Goal: Task Accomplishment & Management: Use online tool/utility

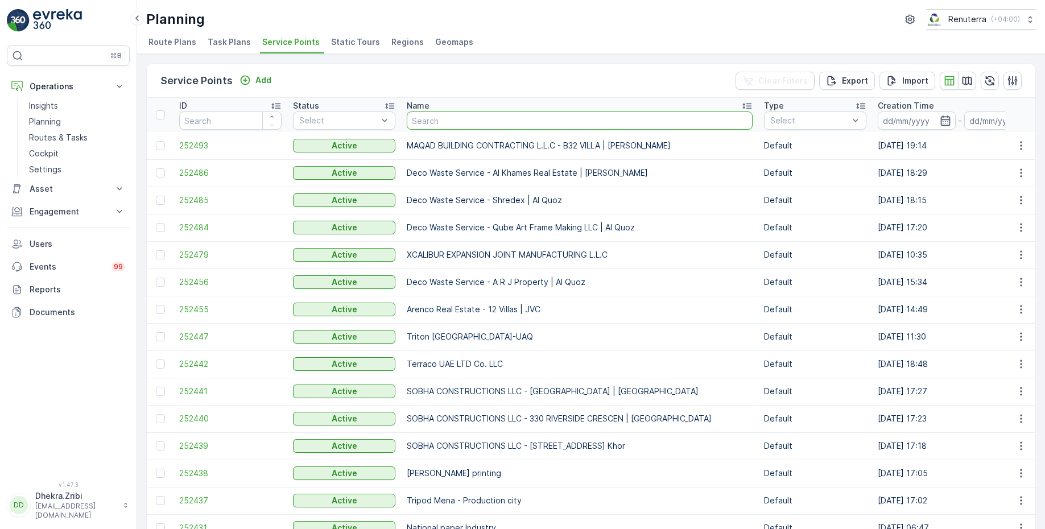
click at [453, 123] on input "text" at bounding box center [580, 120] width 346 height 18
type input "shred"
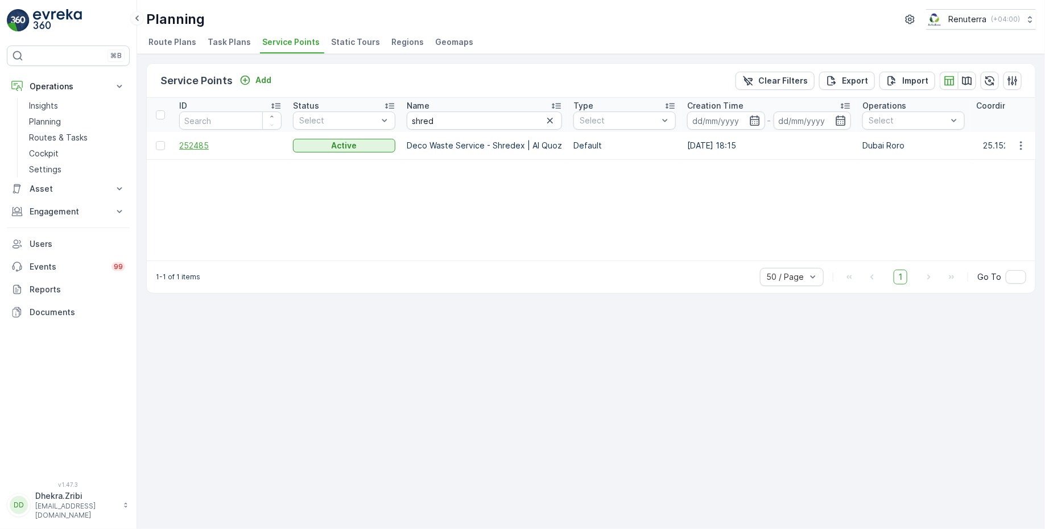
click at [195, 143] on span "252485" at bounding box center [230, 145] width 102 height 11
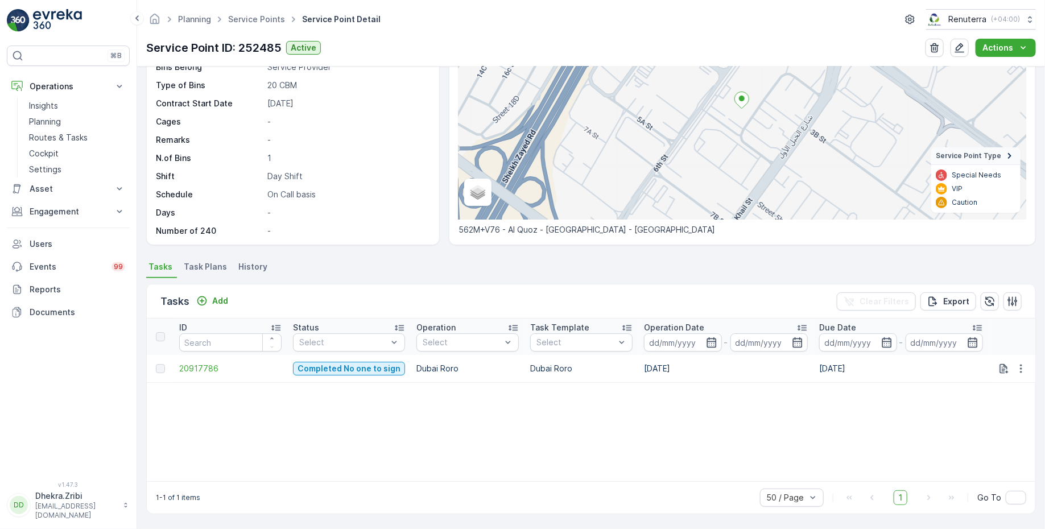
scroll to position [113, 0]
click at [481, 169] on span "Satellite" at bounding box center [490, 167] width 29 height 9
click at [476, 169] on input "Satellite" at bounding box center [472, 167] width 7 height 7
radio input "true"
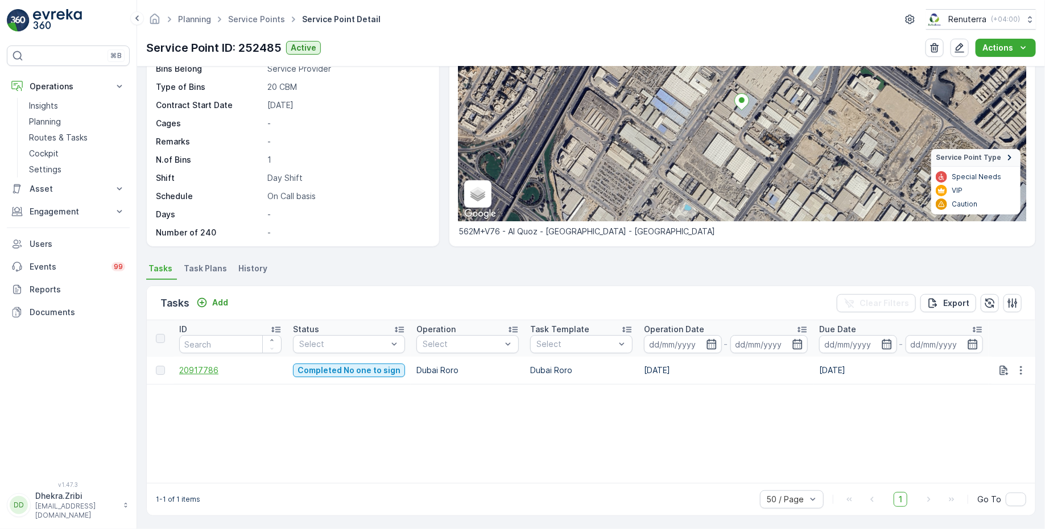
click at [208, 365] on span "20917786" at bounding box center [230, 370] width 102 height 11
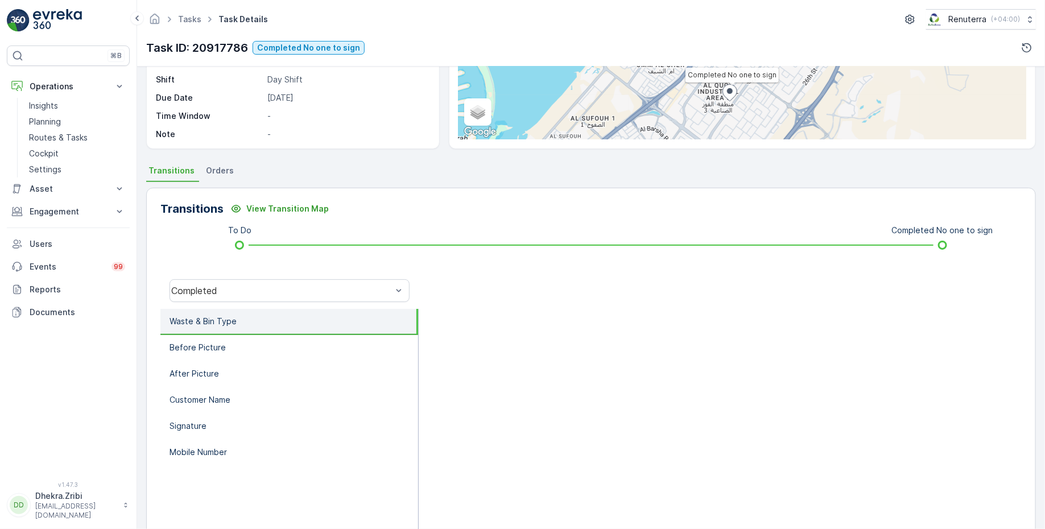
scroll to position [156, 0]
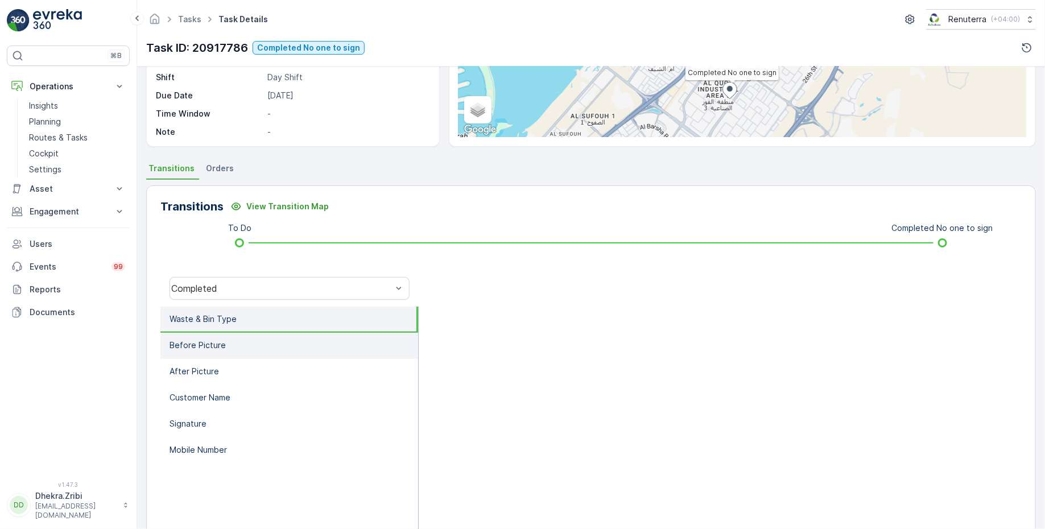
click at [208, 345] on p "Before Picture" at bounding box center [198, 345] width 56 height 11
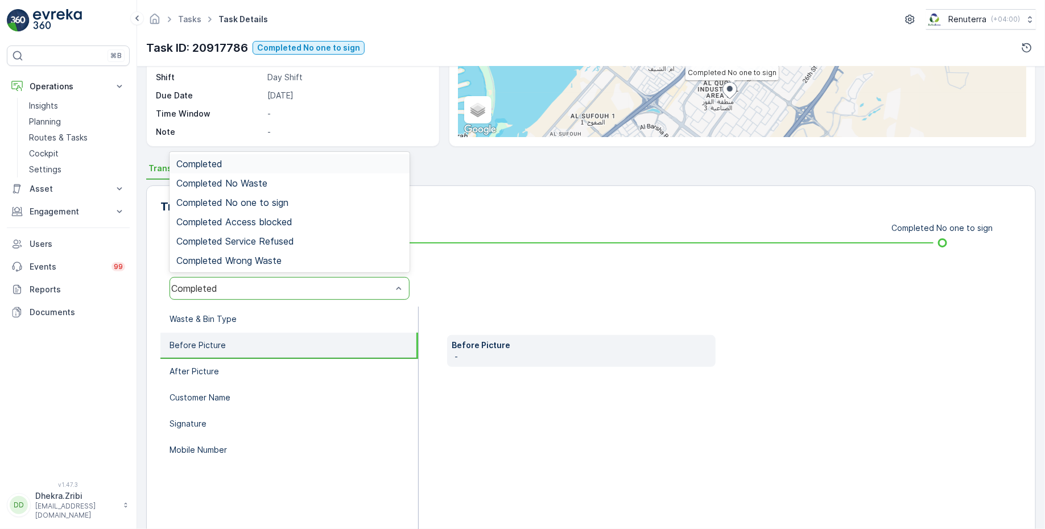
click at [220, 285] on div "Completed" at bounding box center [281, 288] width 221 height 10
click at [242, 195] on div "Completed No one to sign" at bounding box center [290, 202] width 240 height 19
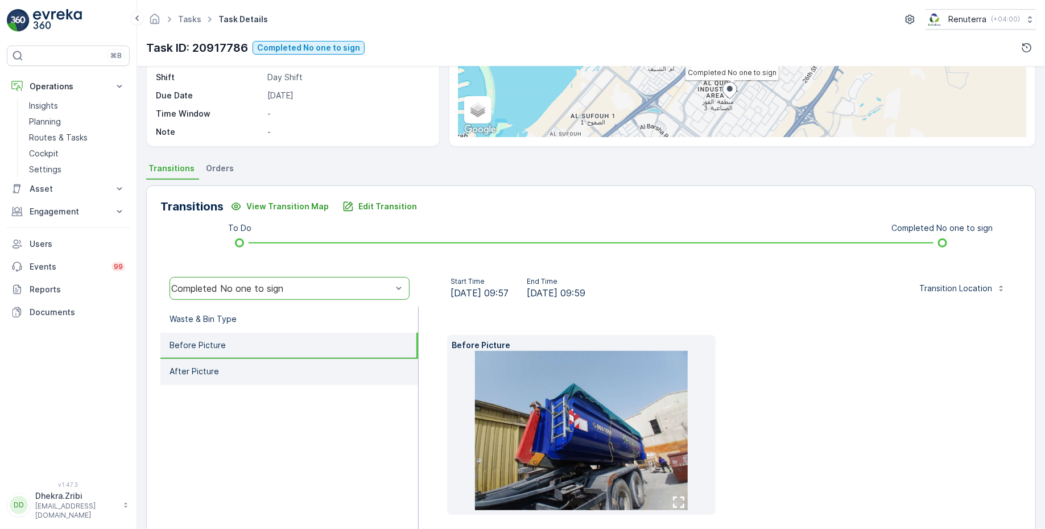
scroll to position [205, 0]
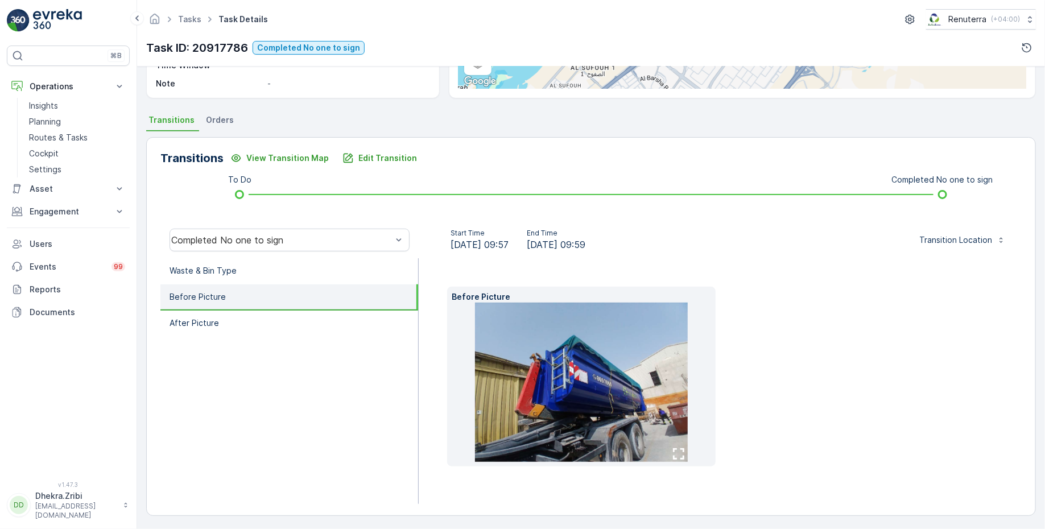
click at [575, 372] on img at bounding box center [581, 382] width 212 height 159
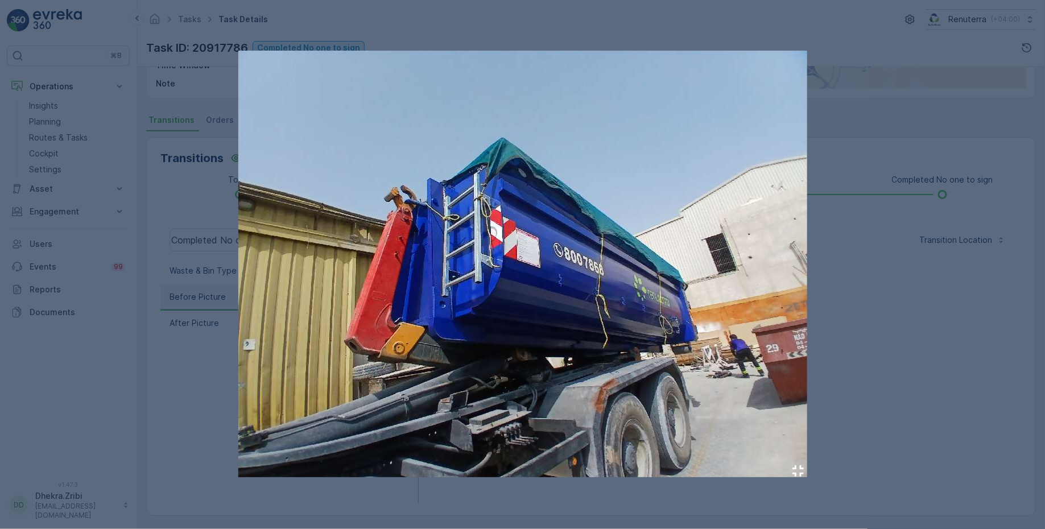
drag, startPoint x: 634, startPoint y: 255, endPoint x: 155, endPoint y: 1, distance: 542.0
click div at bounding box center [522, 264] width 1045 height 529
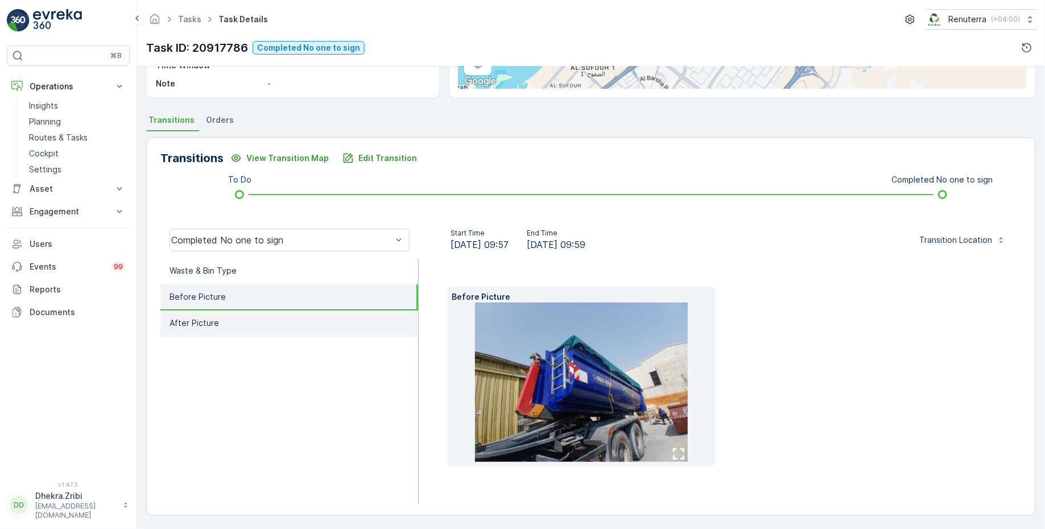
click at [194, 317] on p "After Picture" at bounding box center [194, 322] width 49 height 11
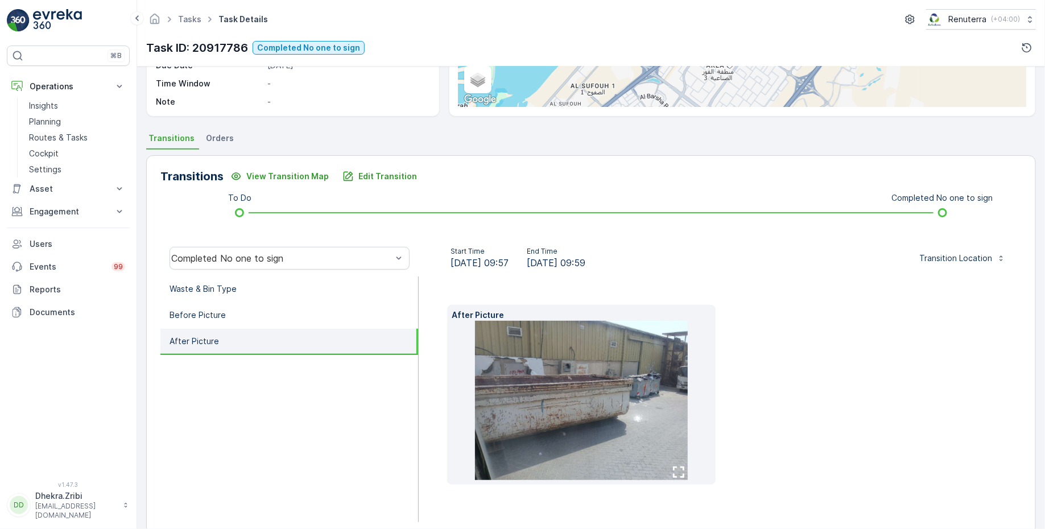
click at [553, 428] on img at bounding box center [581, 400] width 212 height 159
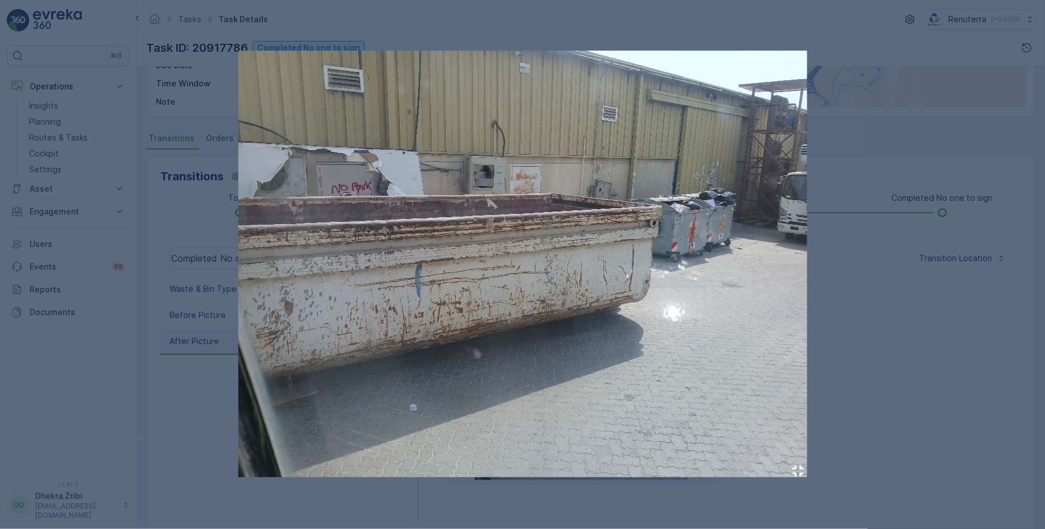
click at [196, 428] on div at bounding box center [522, 264] width 1045 height 529
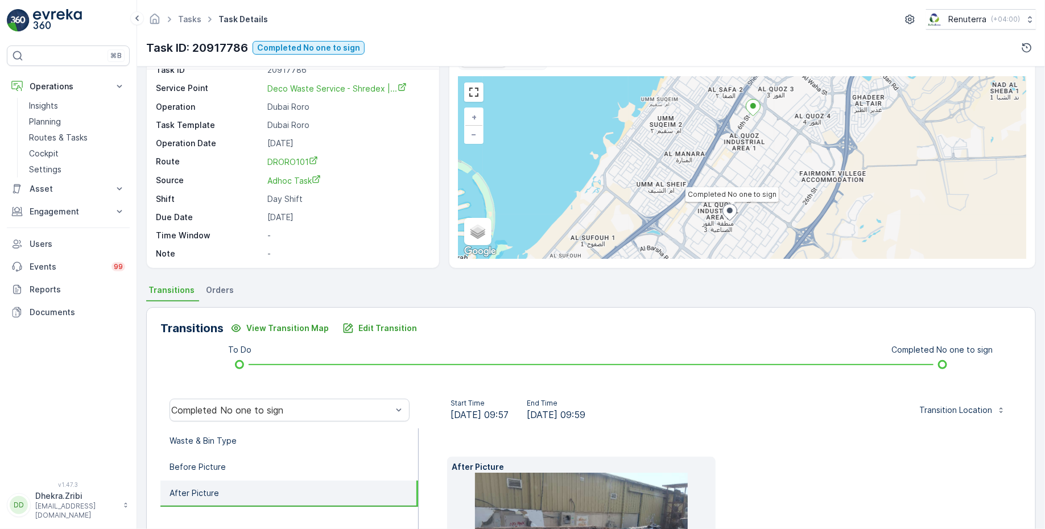
scroll to position [40, 0]
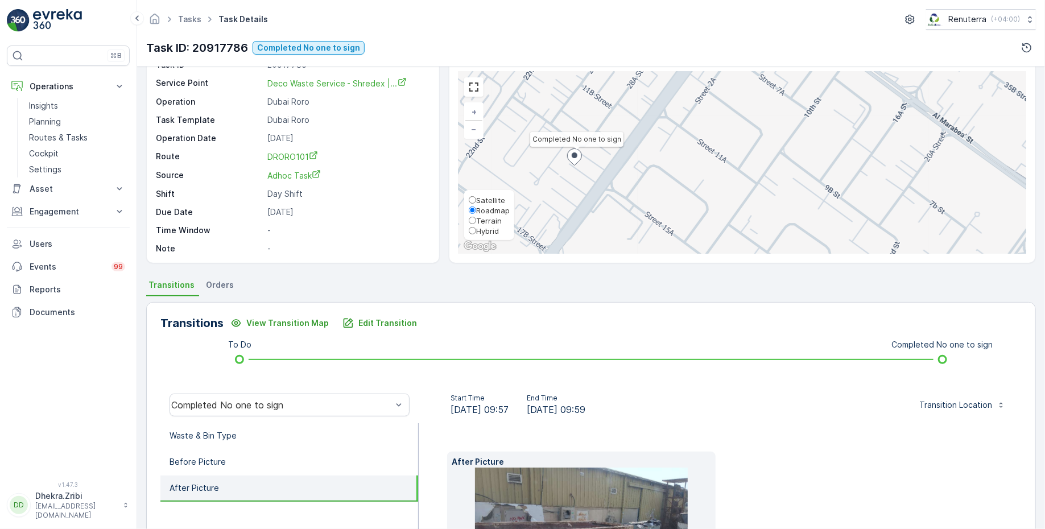
click at [484, 201] on span "Satellite" at bounding box center [490, 200] width 29 height 9
click at [476, 201] on input "Satellite" at bounding box center [472, 199] width 7 height 7
radio input "true"
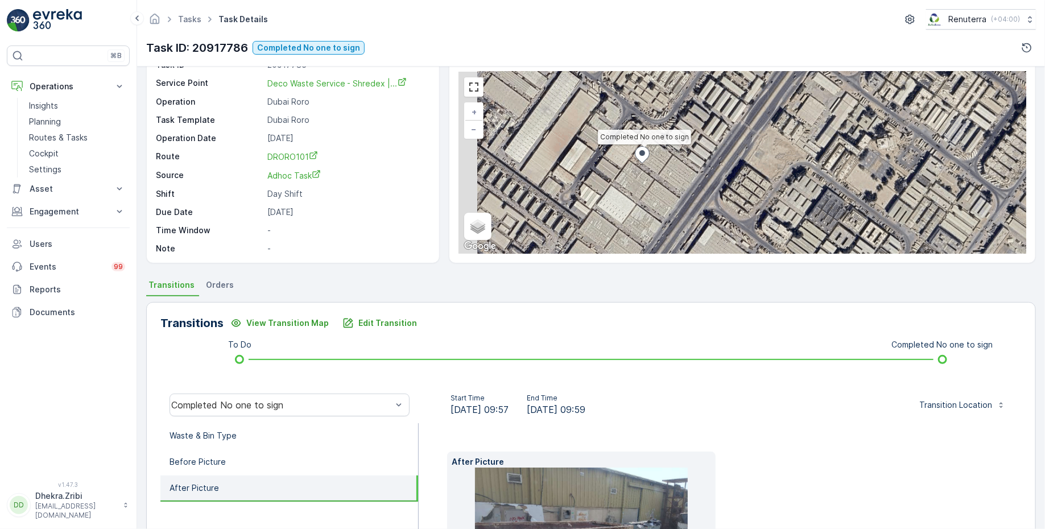
drag, startPoint x: 576, startPoint y: 180, endPoint x: 648, endPoint y: 193, distance: 72.9
click at [648, 193] on div "Completed No one to sign + − Satellite Roadmap Terrain Hybrid Leaflet Keyboard …" at bounding box center [742, 163] width 568 height 182
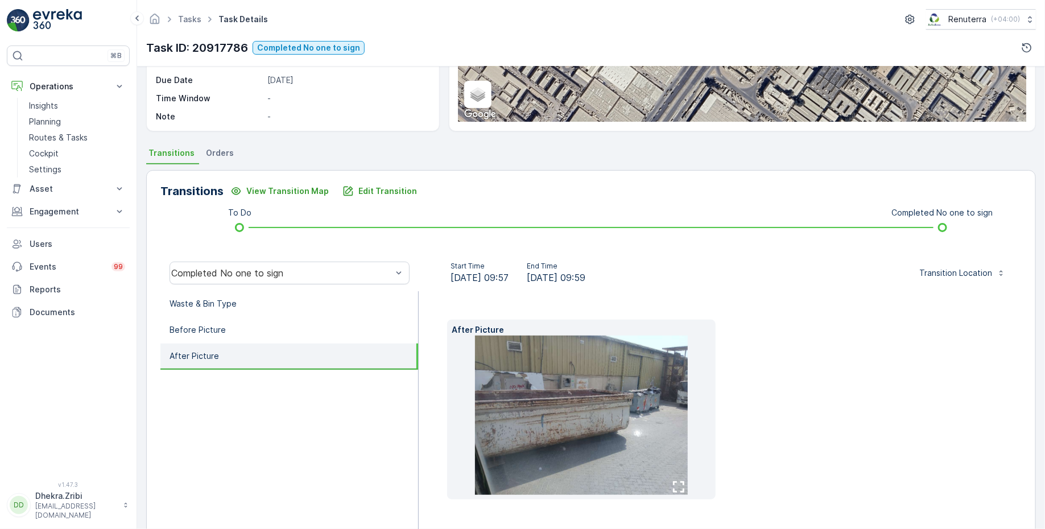
scroll to position [205, 0]
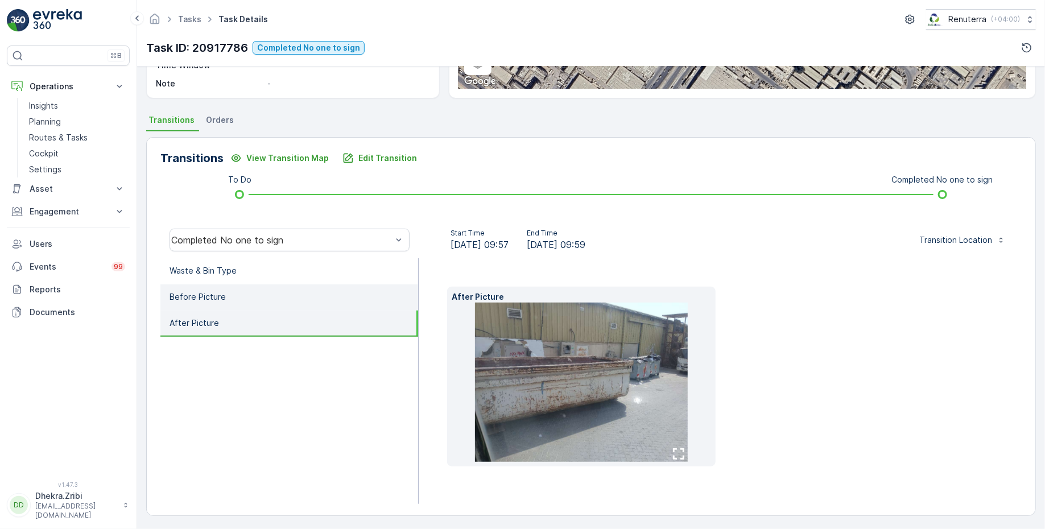
click at [275, 290] on li "Before Picture" at bounding box center [289, 297] width 258 height 26
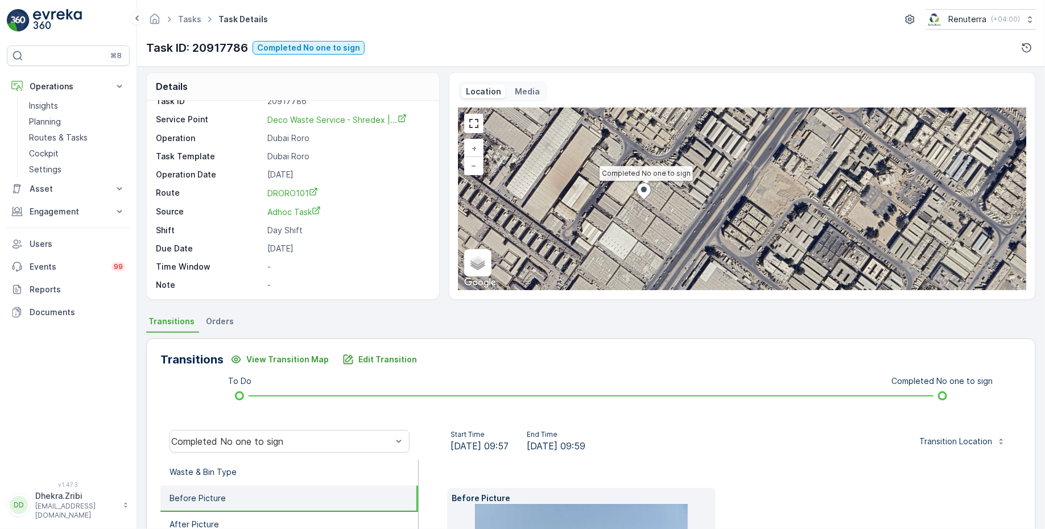
scroll to position [0, 0]
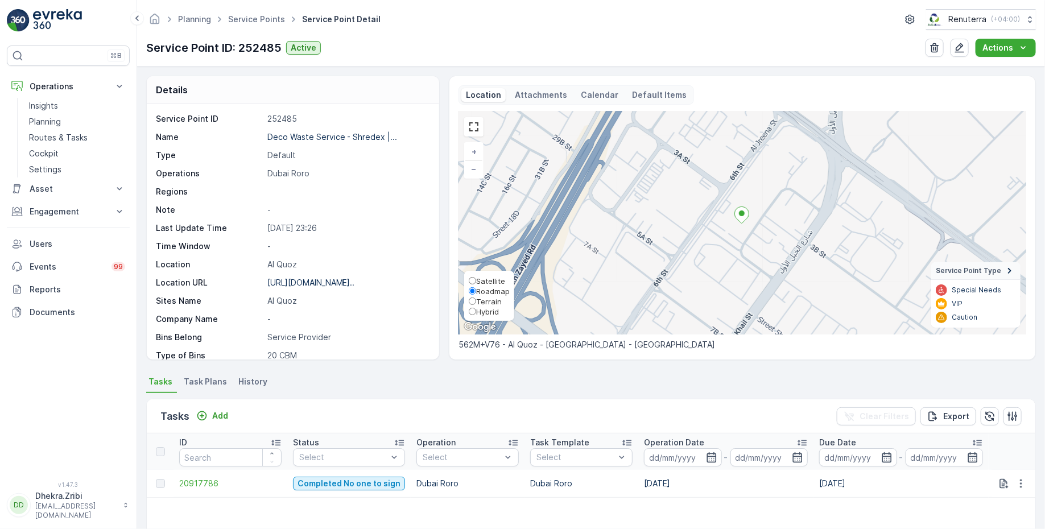
click at [481, 282] on span "Satellite" at bounding box center [490, 280] width 29 height 9
click at [476, 282] on input "Satellite" at bounding box center [472, 280] width 7 height 7
radio input "true"
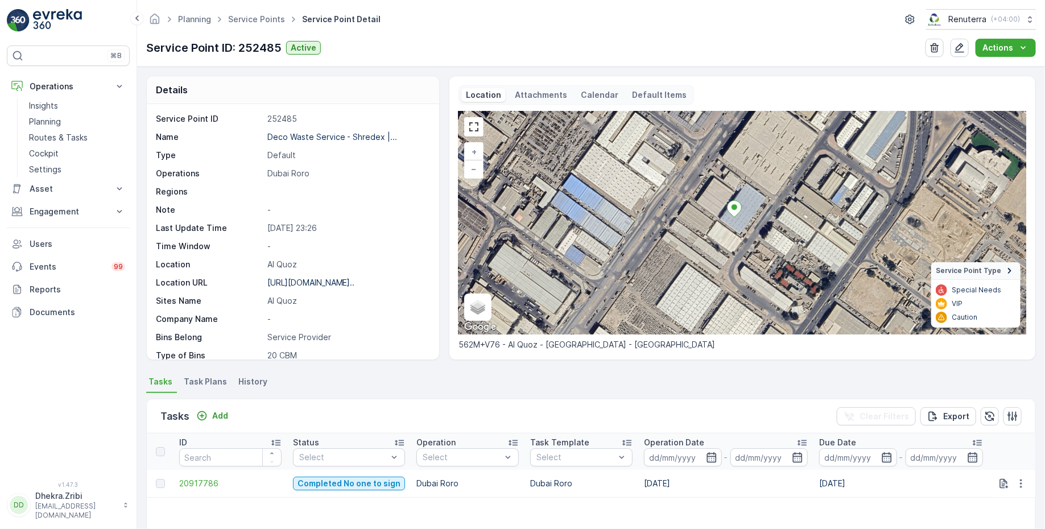
drag, startPoint x: 686, startPoint y: 227, endPoint x: 701, endPoint y: 243, distance: 22.2
click at [701, 243] on div "+ − Satellite Roadmap Terrain Hybrid Leaflet Keyboard shortcuts Map Data Imager…" at bounding box center [742, 222] width 568 height 223
click at [485, 39] on div "Service Point ID: 252485 Active Actions" at bounding box center [591, 48] width 890 height 18
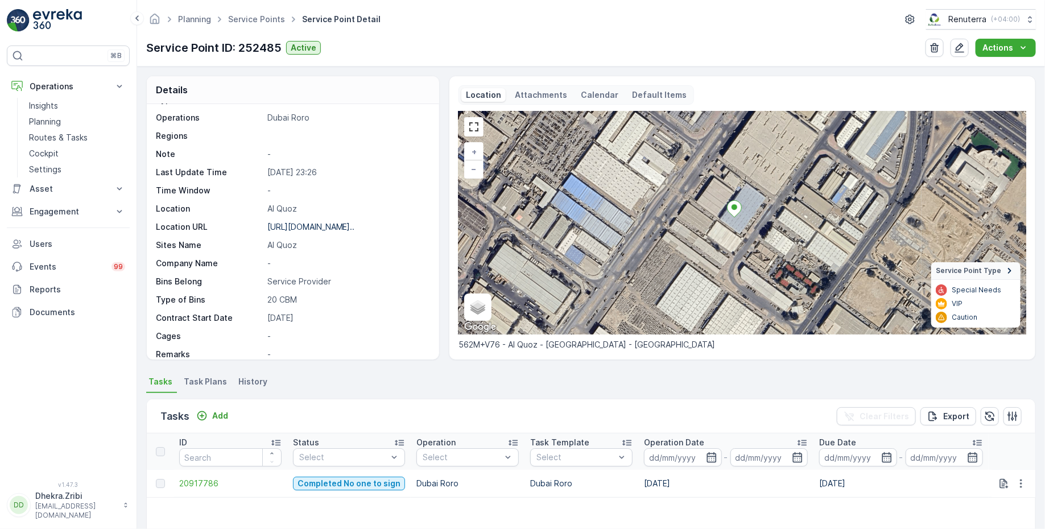
scroll to position [71, 0]
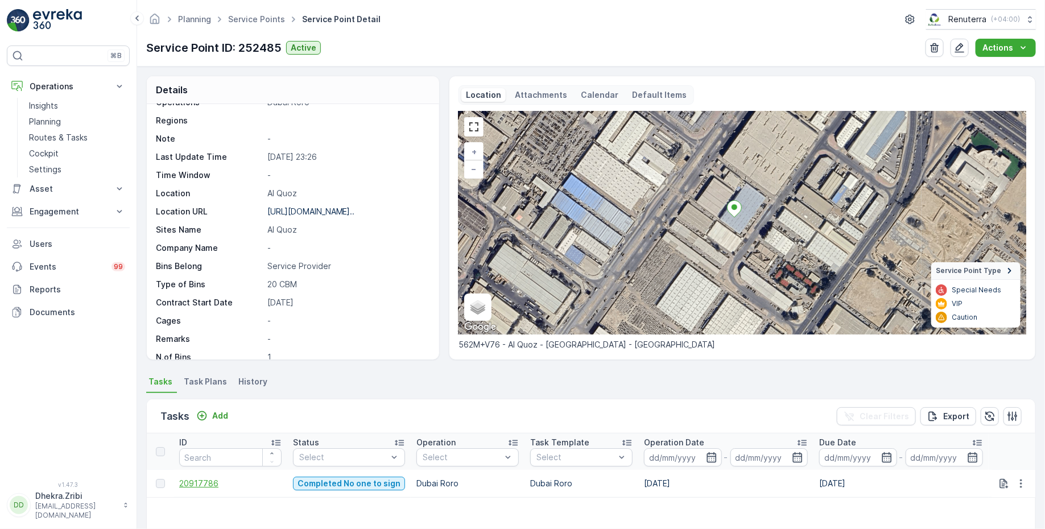
click at [208, 485] on span "20917786" at bounding box center [230, 483] width 102 height 11
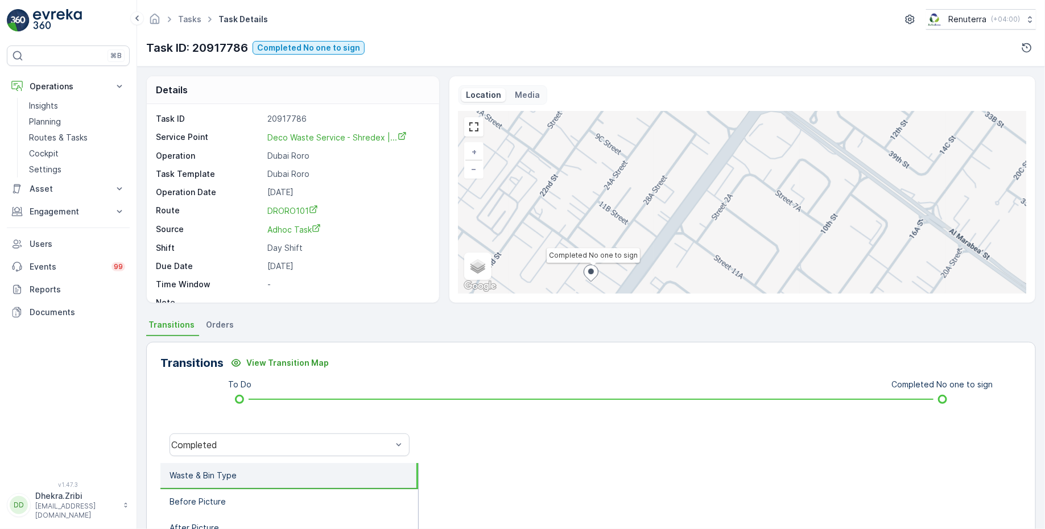
drag, startPoint x: 678, startPoint y: 151, endPoint x: 678, endPoint y: 274, distance: 122.3
click at [678, 269] on div "Completed No one to sign + − Satellite Roadmap Terrain Hybrid Leaflet Keyboard …" at bounding box center [742, 202] width 568 height 182
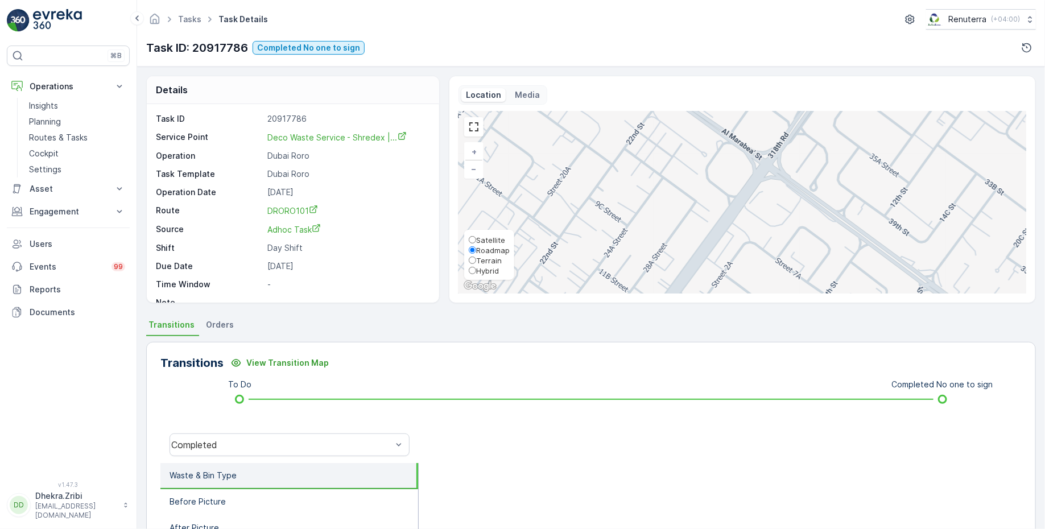
click at [476, 239] on span "Satellite" at bounding box center [490, 240] width 29 height 9
click at [475, 239] on input "Satellite" at bounding box center [472, 239] width 7 height 7
radio input "true"
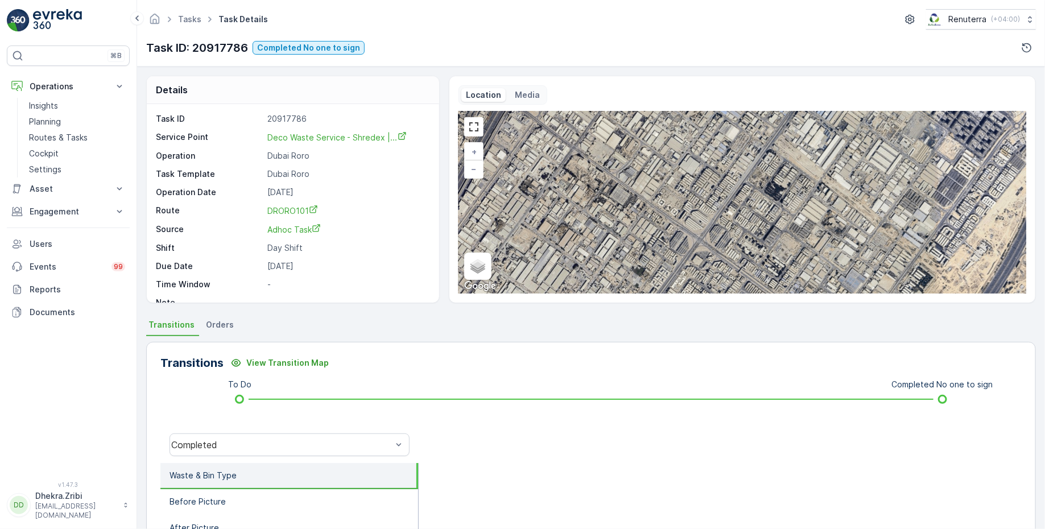
drag, startPoint x: 659, startPoint y: 181, endPoint x: 654, endPoint y: 260, distance: 78.7
click at [655, 259] on div "Completed No one to sign + − Satellite Roadmap Terrain Hybrid Leaflet Keyboard …" at bounding box center [742, 202] width 568 height 182
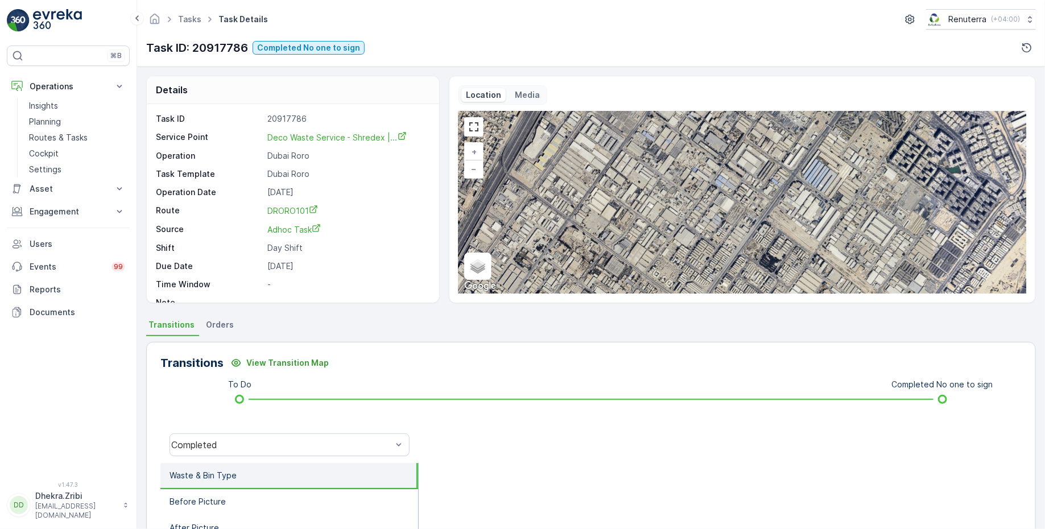
drag, startPoint x: 681, startPoint y: 164, endPoint x: 680, endPoint y: 268, distance: 104.7
click at [680, 268] on div "Completed No one to sign + − Satellite Roadmap Terrain Hybrid Leaflet Keyboard …" at bounding box center [742, 202] width 568 height 182
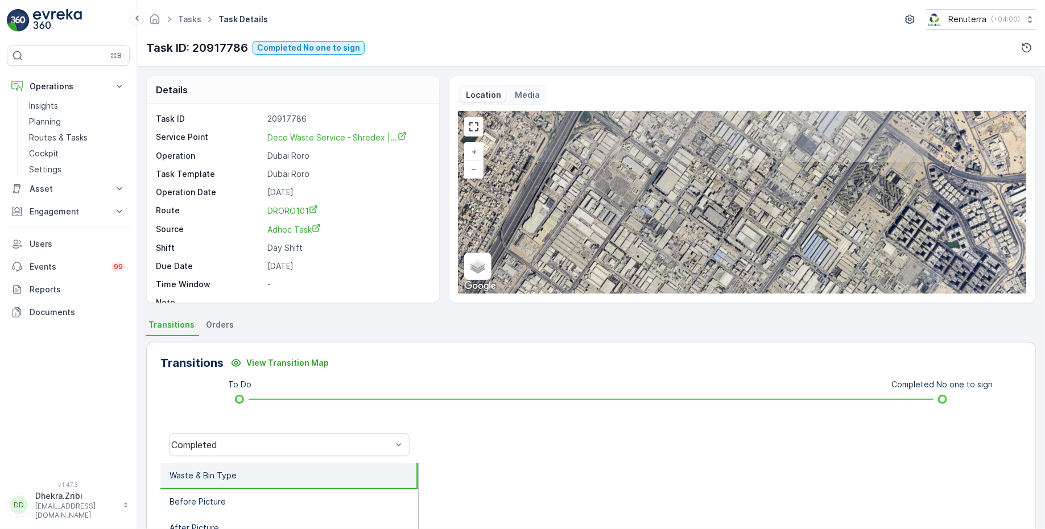
click at [687, 219] on div "Completed No one to sign + − Satellite Roadmap Terrain Hybrid Leaflet Keyboard …" at bounding box center [742, 202] width 568 height 182
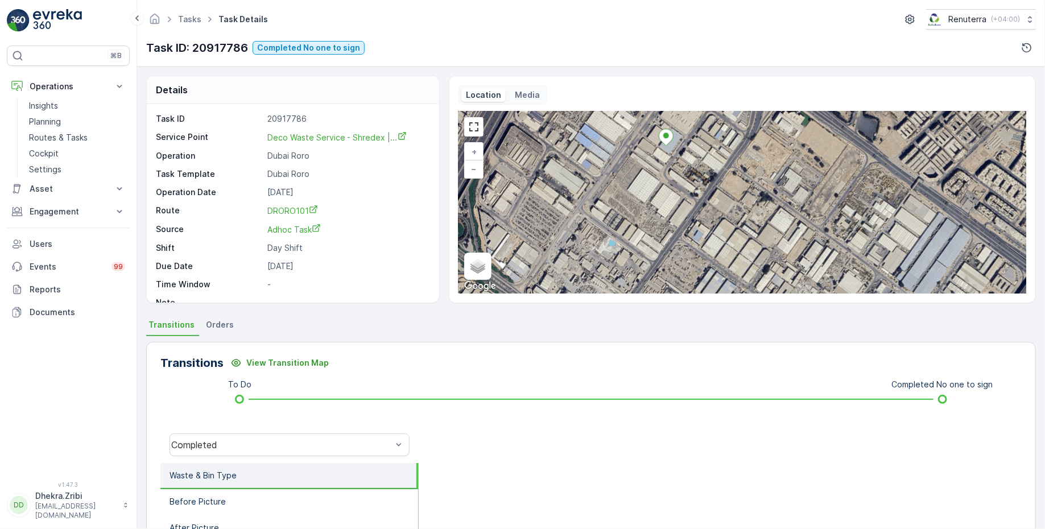
click at [667, 138] on icon at bounding box center [666, 137] width 14 height 16
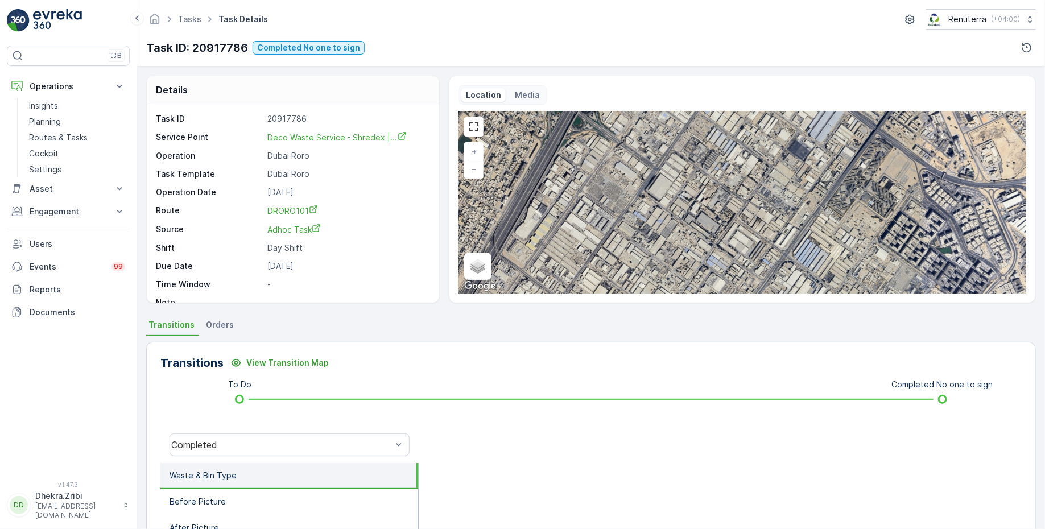
drag, startPoint x: 660, startPoint y: 194, endPoint x: 692, endPoint y: 80, distance: 118.5
click at [691, 80] on div "Location Media Completed No one to sign + − Satellite Roadmap Terrain Hybrid Le…" at bounding box center [742, 190] width 587 height 228
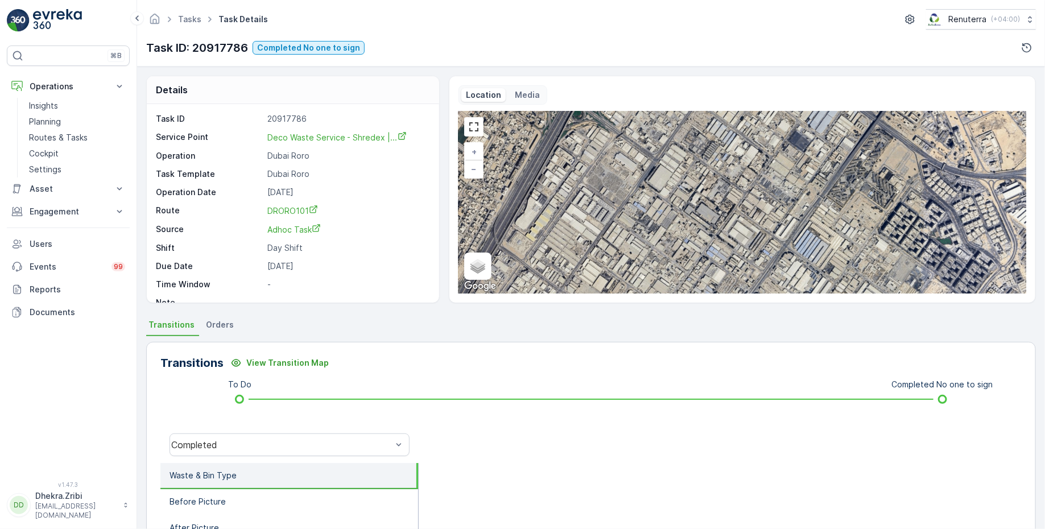
drag, startPoint x: 693, startPoint y: 192, endPoint x: 709, endPoint y: 193, distance: 16.0
click at [708, 193] on div "Completed No one to sign + − Satellite Roadmap Terrain Hybrid Leaflet Keyboard …" at bounding box center [742, 202] width 568 height 182
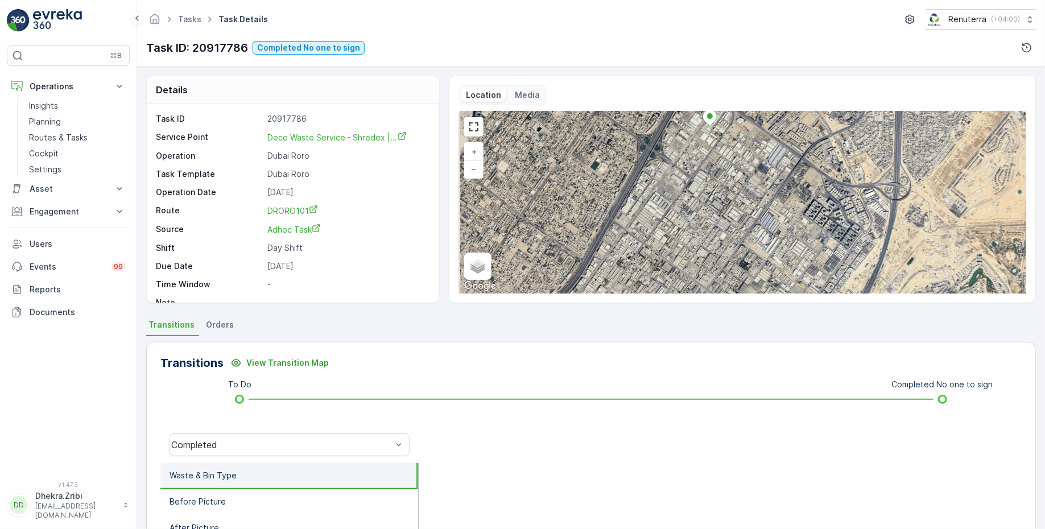
drag, startPoint x: 709, startPoint y: 193, endPoint x: 717, endPoint y: 114, distance: 80.1
click at [717, 117] on div "Completed No one to sign + − Satellite Roadmap Terrain Hybrid Leaflet Keyboard …" at bounding box center [742, 202] width 568 height 182
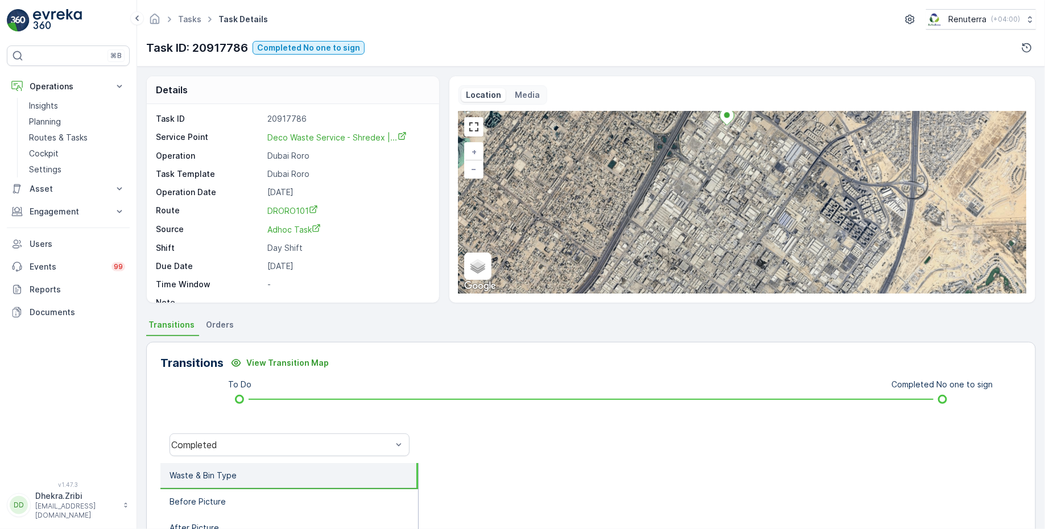
drag, startPoint x: 627, startPoint y: 173, endPoint x: 631, endPoint y: 241, distance: 67.8
click at [631, 241] on div "Completed No one to sign + − Satellite Roadmap Terrain Hybrid Leaflet Keyboard …" at bounding box center [742, 202] width 568 height 182
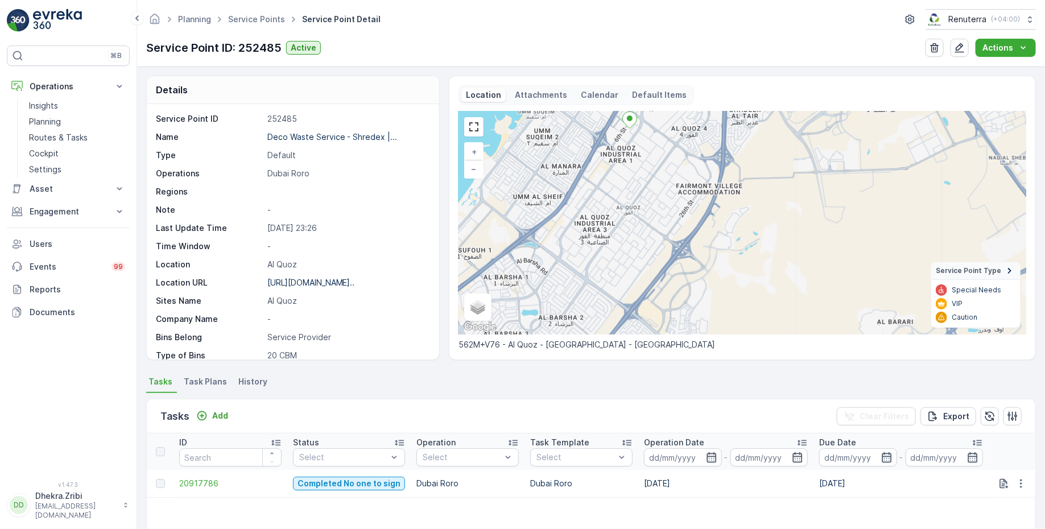
drag, startPoint x: 567, startPoint y: 274, endPoint x: 585, endPoint y: 191, distance: 84.3
click at [585, 191] on div "+ − Satellite Roadmap Terrain Hybrid Leaflet Keyboard shortcuts Map Data Map da…" at bounding box center [742, 222] width 568 height 223
click at [208, 479] on span "20917786" at bounding box center [230, 483] width 102 height 11
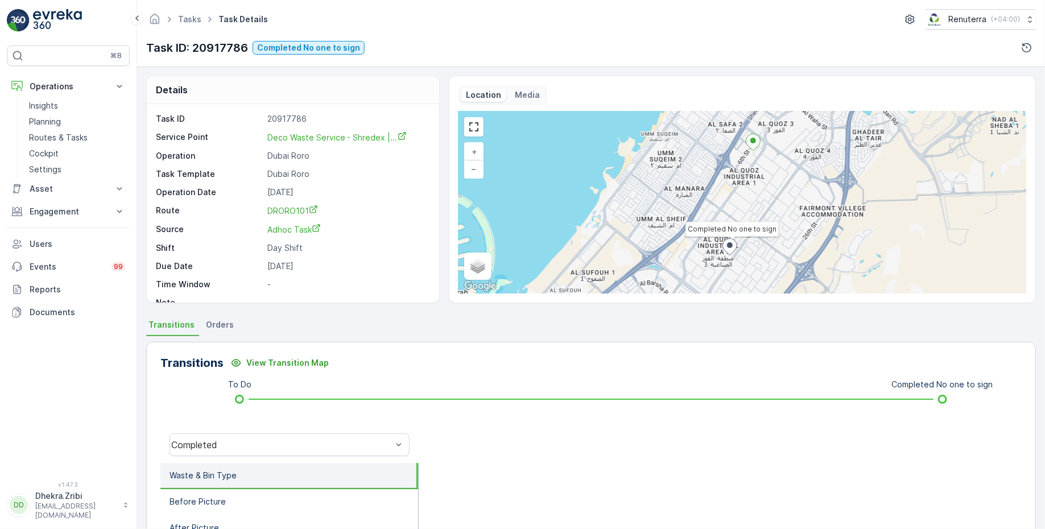
click at [753, 141] on ellipse at bounding box center [753, 141] width 6 height 6
click at [470, 121] on link at bounding box center [473, 126] width 17 height 17
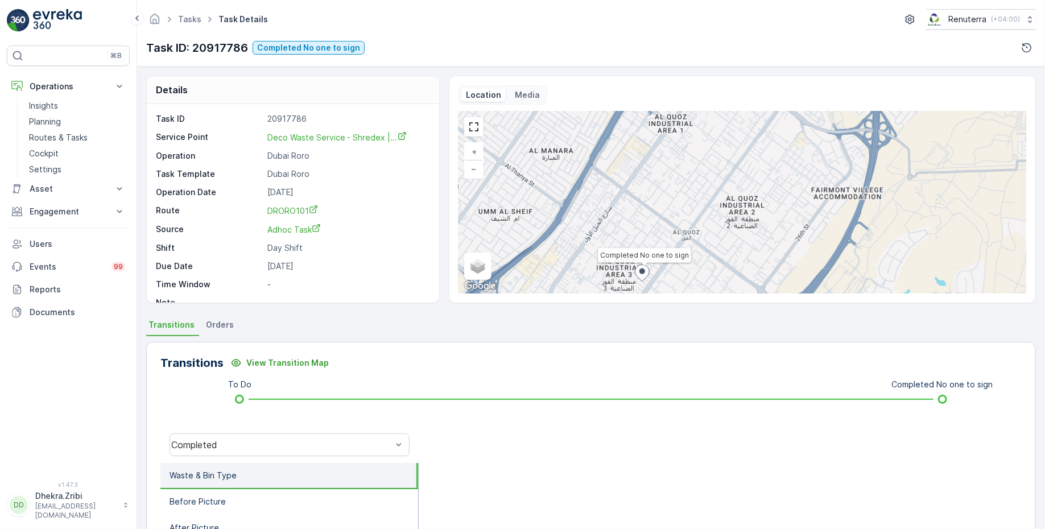
drag, startPoint x: 643, startPoint y: 224, endPoint x: 603, endPoint y: 112, distance: 118.4
click at [603, 113] on div "Completed No one to sign + − Satellite Roadmap Terrain Hybrid Leaflet Keyboard …" at bounding box center [742, 202] width 568 height 182
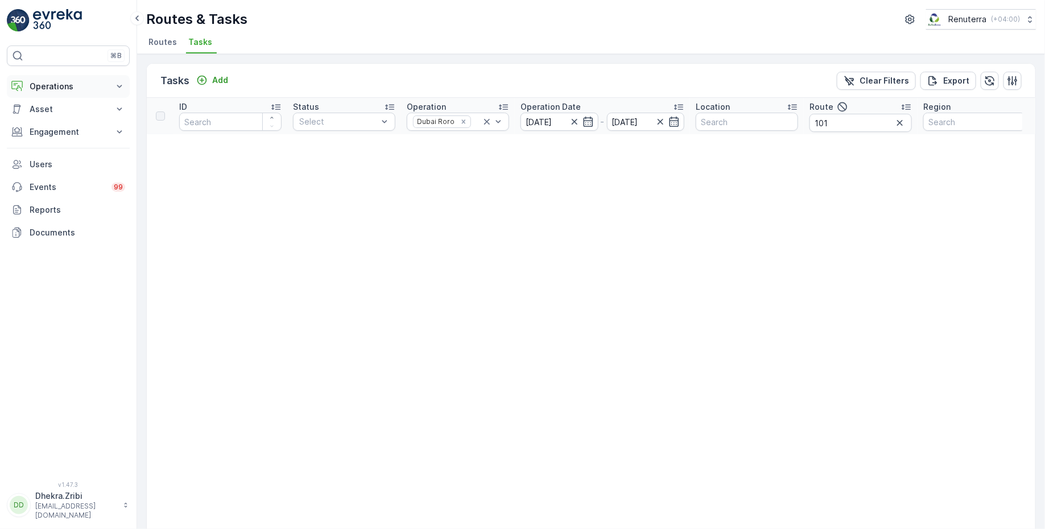
click at [62, 86] on p "Operations" at bounding box center [68, 86] width 77 height 11
click at [47, 118] on p "Planning" at bounding box center [45, 121] width 32 height 11
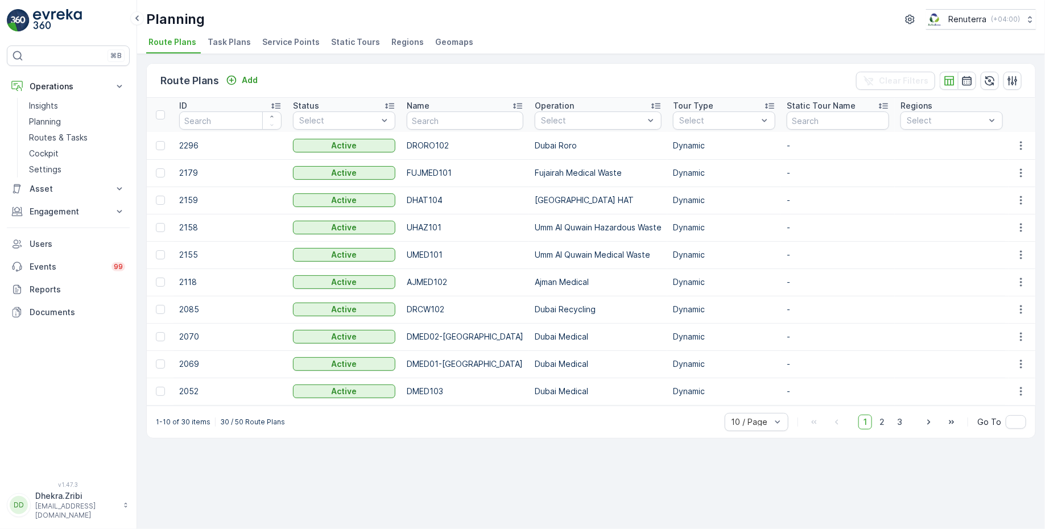
click at [297, 40] on span "Service Points" at bounding box center [290, 41] width 57 height 11
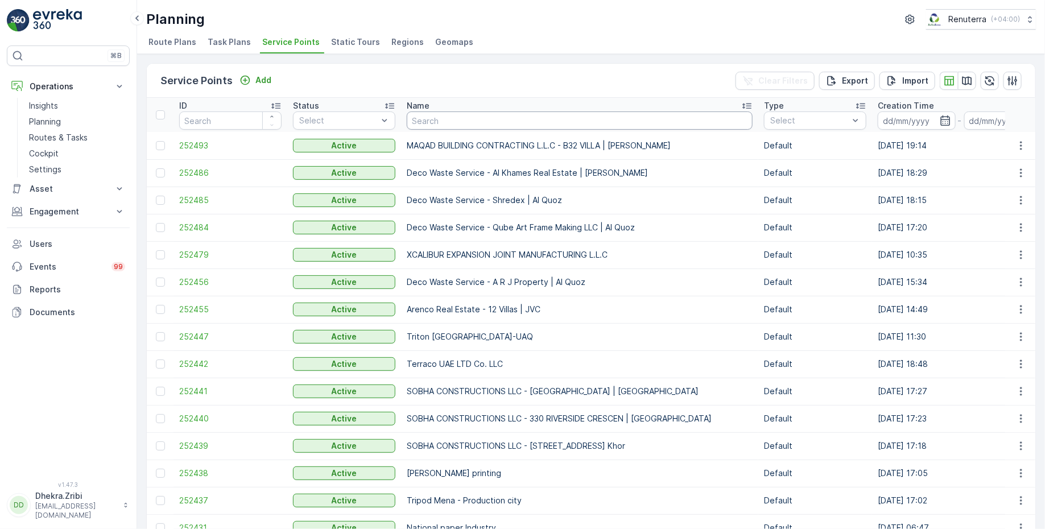
click at [437, 117] on input "text" at bounding box center [580, 120] width 346 height 18
type input "deco"
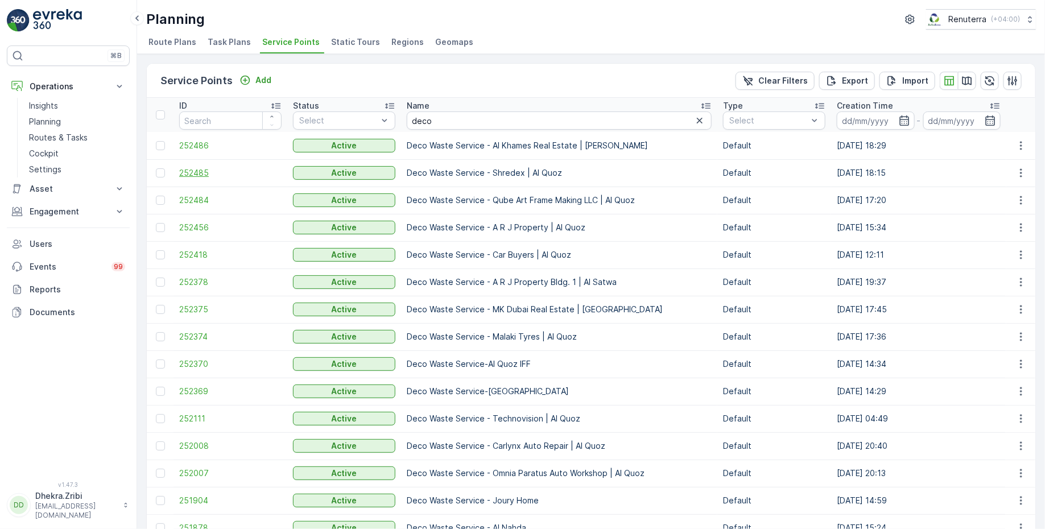
click at [197, 173] on span "252485" at bounding box center [230, 172] width 102 height 11
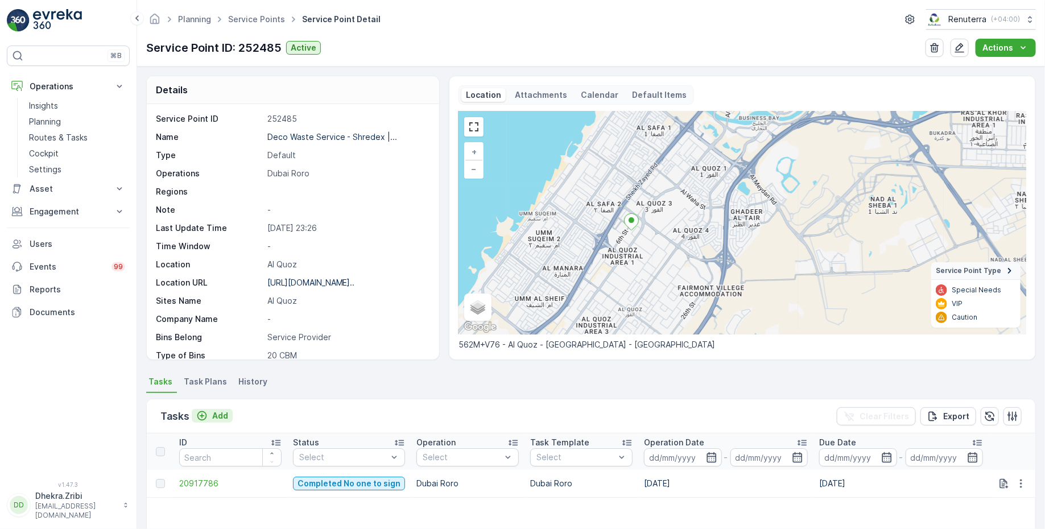
click at [217, 410] on p "Add" at bounding box center [220, 415] width 16 height 11
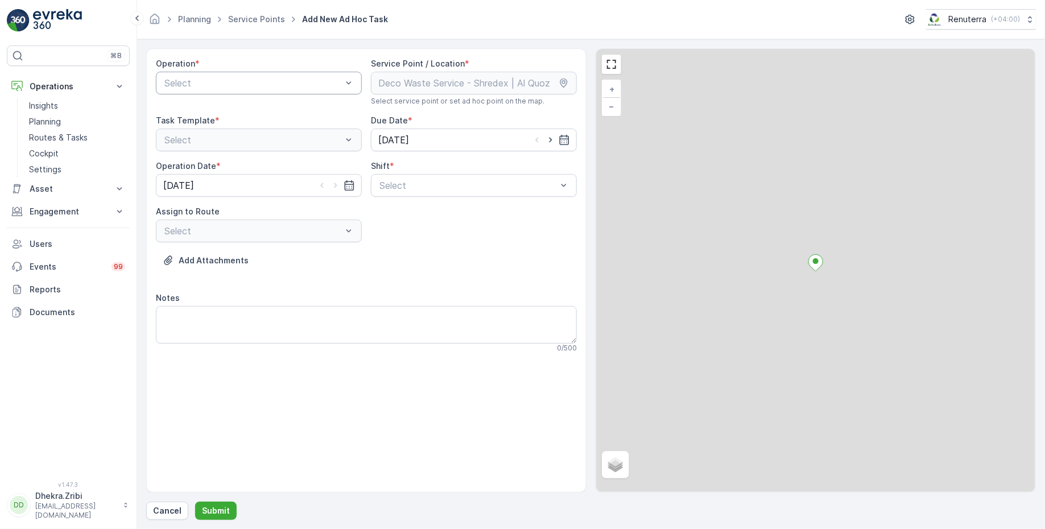
click at [270, 92] on div "Select" at bounding box center [259, 83] width 206 height 23
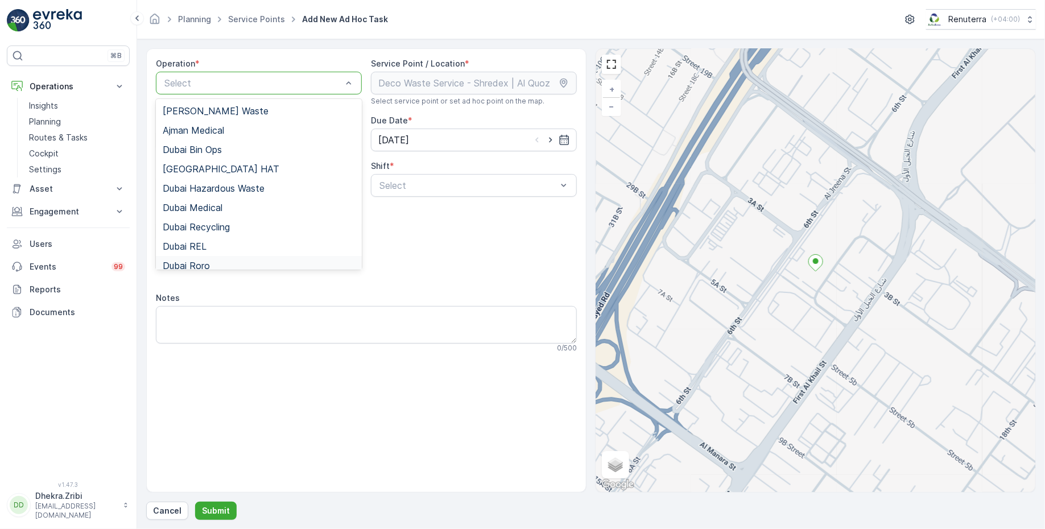
click at [210, 261] on div "Dubai Roro" at bounding box center [259, 266] width 192 height 10
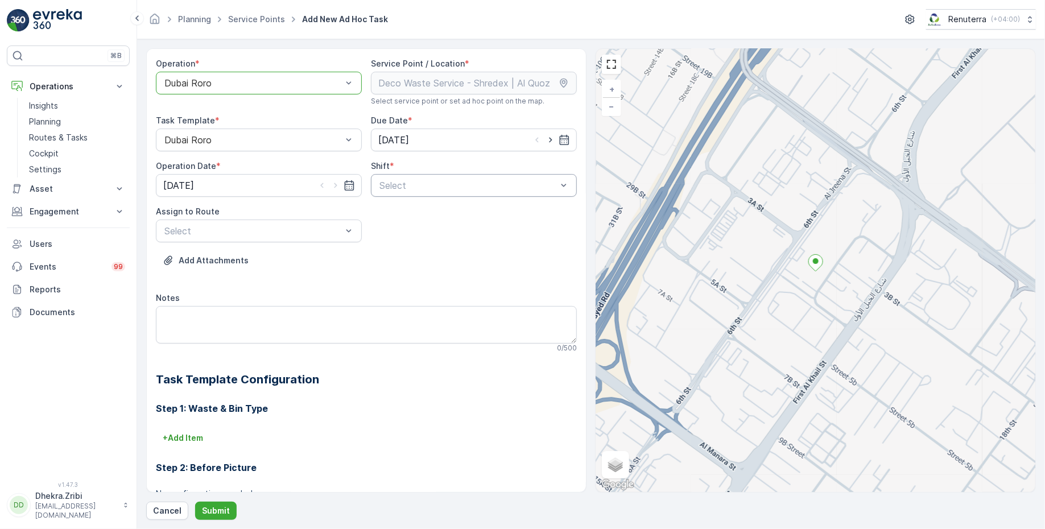
click at [469, 184] on div at bounding box center [468, 185] width 180 height 10
click at [408, 212] on span "Day Shift" at bounding box center [398, 213] width 40 height 10
click at [306, 228] on div at bounding box center [253, 231] width 180 height 10
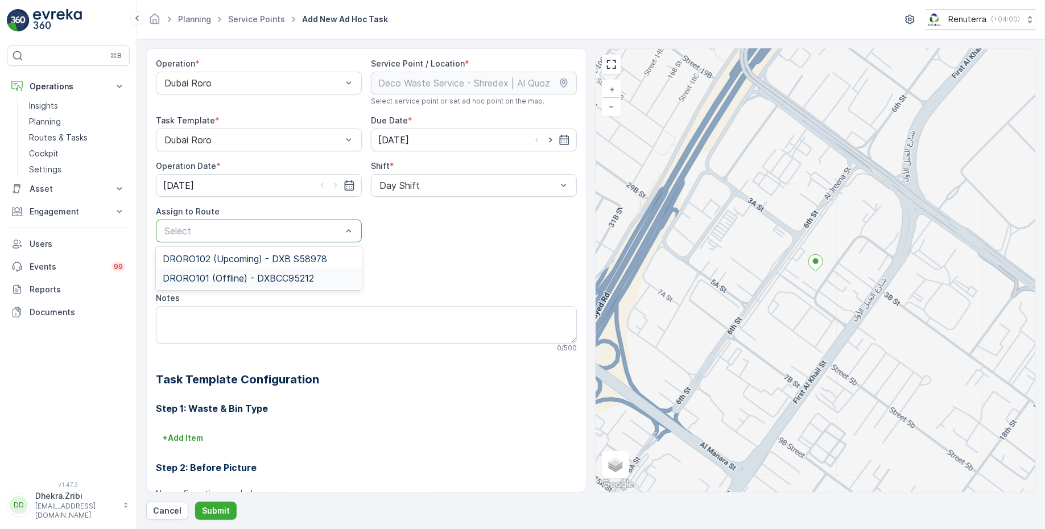
click at [242, 277] on span "DRORO101 (Offline) - DXBCC95212" at bounding box center [238, 278] width 151 height 10
click at [218, 504] on button "Submit" at bounding box center [216, 511] width 42 height 18
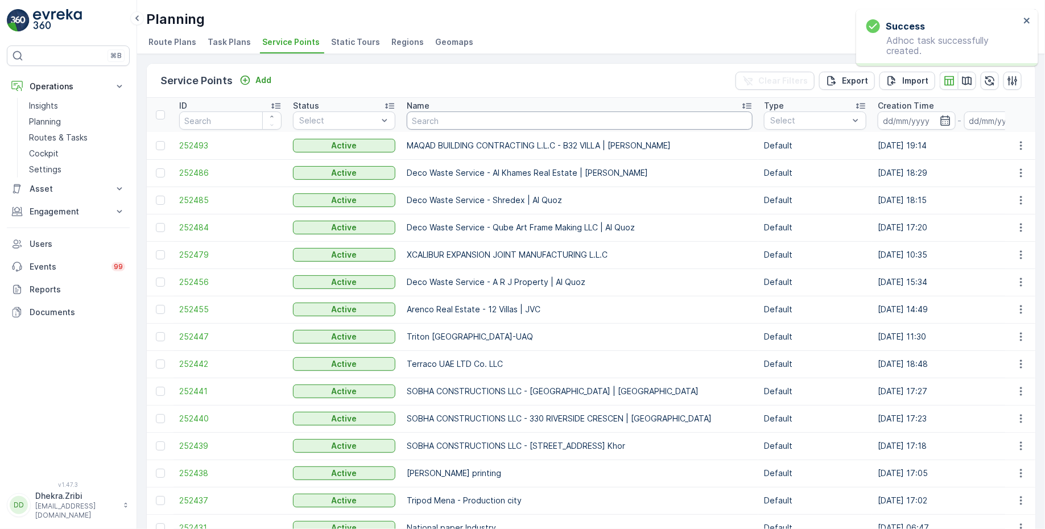
click at [468, 119] on input "text" at bounding box center [580, 120] width 346 height 18
type input "italian"
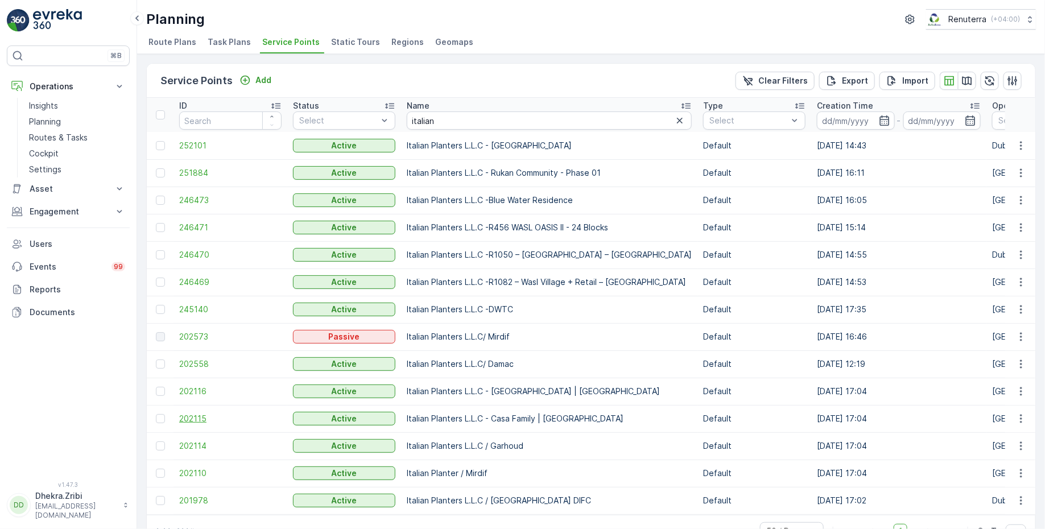
click at [200, 416] on span "202115" at bounding box center [230, 418] width 102 height 11
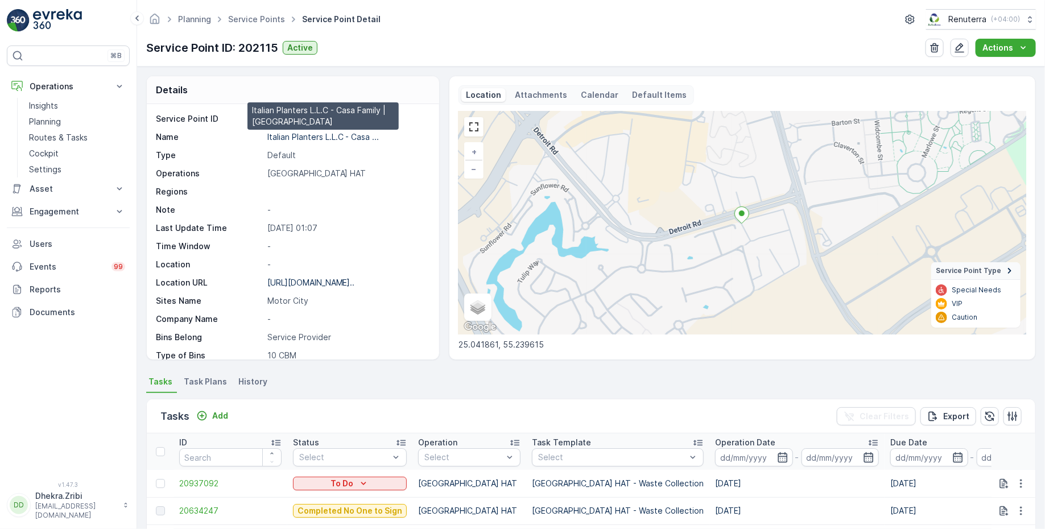
click at [308, 137] on p "Italian Planters L.L.C - Casa ..." at bounding box center [323, 137] width 112 height 10
click at [208, 410] on div "Add" at bounding box center [212, 415] width 32 height 11
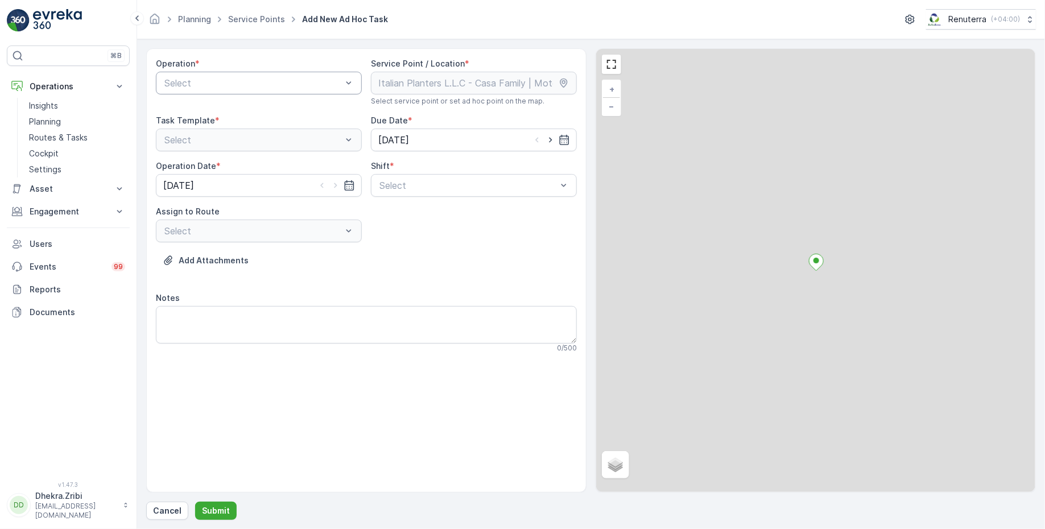
click at [245, 84] on div at bounding box center [253, 83] width 180 height 10
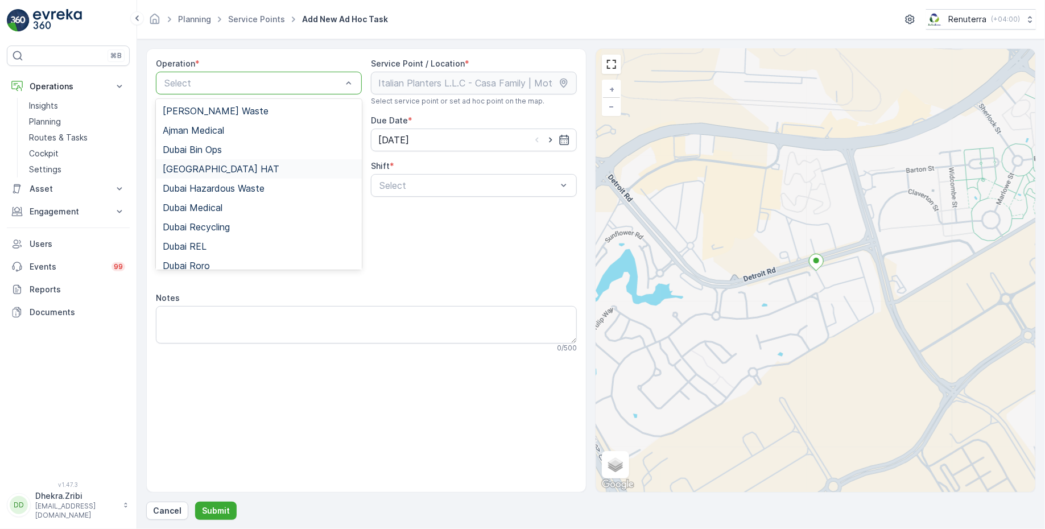
click at [218, 170] on div "[GEOGRAPHIC_DATA] HAT" at bounding box center [259, 169] width 192 height 10
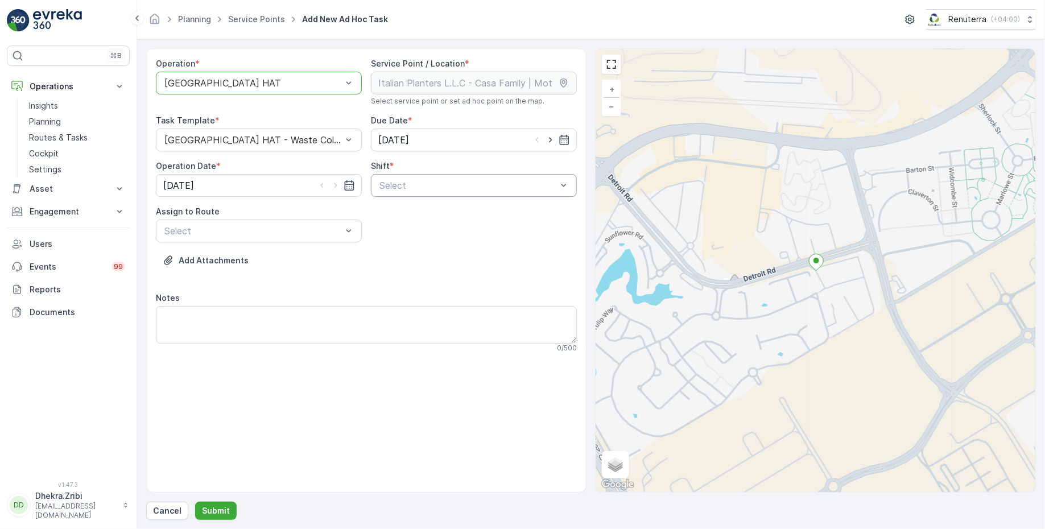
click at [439, 181] on div at bounding box center [468, 185] width 180 height 10
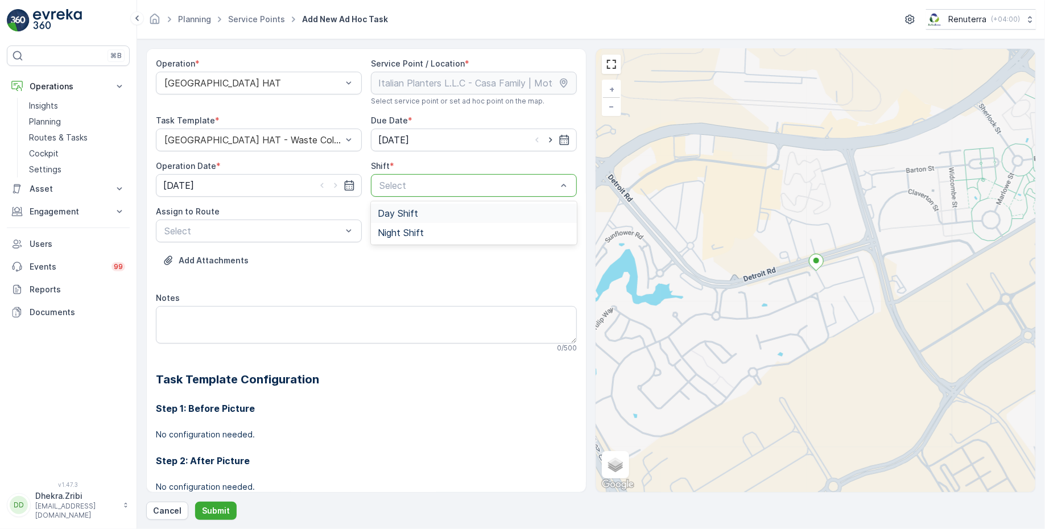
click at [395, 217] on div "Day Shift" at bounding box center [474, 213] width 206 height 19
click at [272, 232] on div at bounding box center [253, 231] width 180 height 10
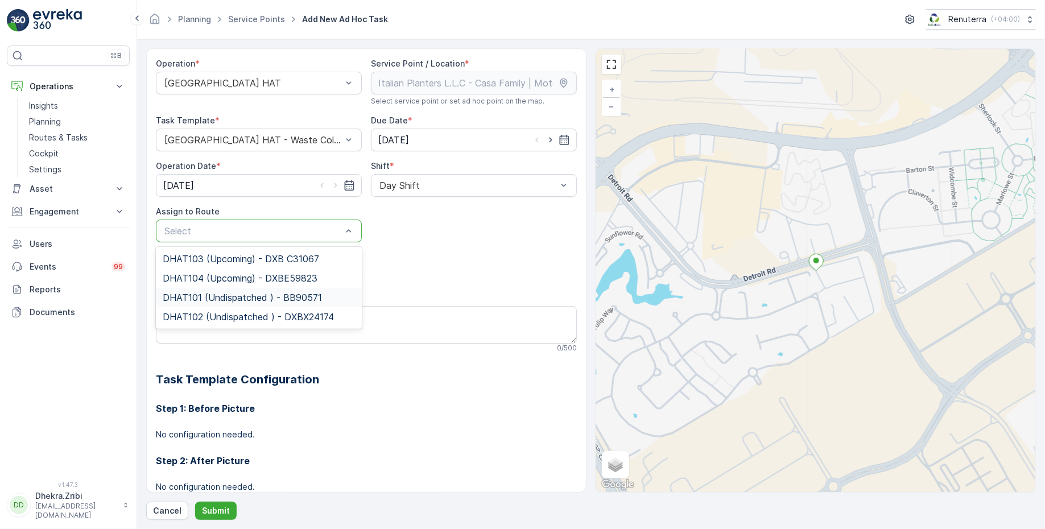
click at [206, 292] on span "DHAT101 (Undispatched ) - BB90571" at bounding box center [242, 297] width 159 height 10
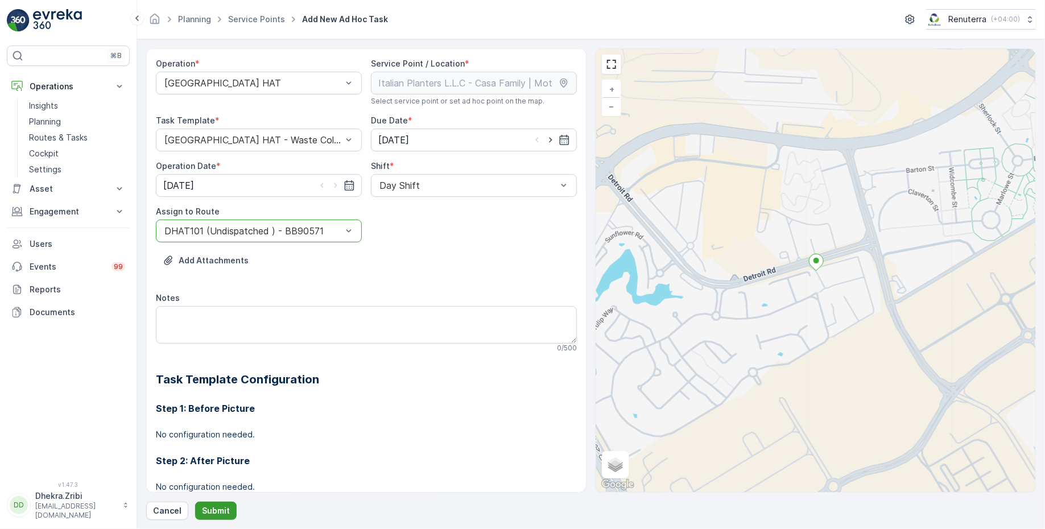
click at [212, 513] on p "Submit" at bounding box center [216, 510] width 28 height 11
